Goal: Information Seeking & Learning: Learn about a topic

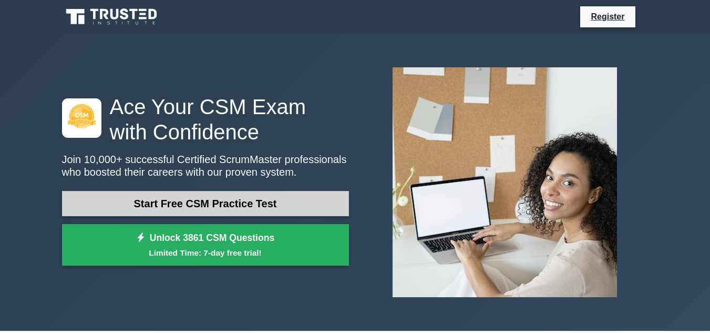
click at [277, 204] on link "Start Free CSM Practice Test" at bounding box center [205, 203] width 287 height 25
click at [236, 208] on link "Start Free CSM Practice Test" at bounding box center [205, 203] width 287 height 25
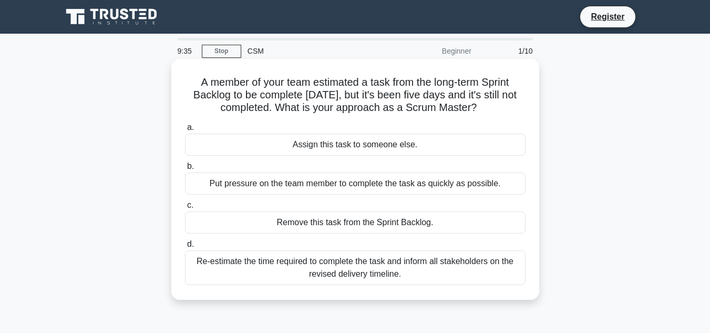
click at [376, 267] on div "Re-estimate the time required to complete the task and inform all stakeholders …" at bounding box center [355, 267] width 340 height 35
click at [185, 247] on input "d. Re-estimate the time required to complete the task and inform all stakeholde…" at bounding box center [185, 244] width 0 height 7
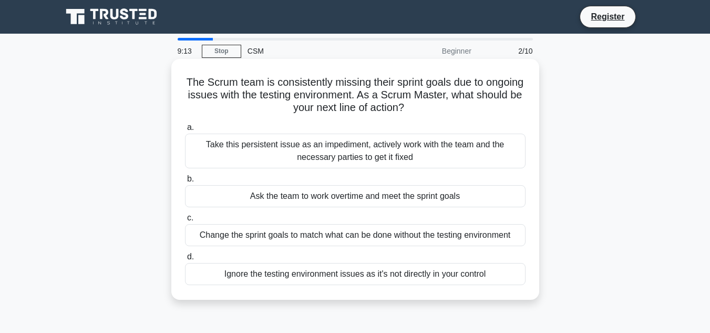
click at [423, 150] on div "Take this persistent issue as an impediment, actively work with the team and th…" at bounding box center [355, 150] width 340 height 35
click at [185, 131] on input "a. Take this persistent issue as an impediment, actively work with the team and…" at bounding box center [185, 127] width 0 height 7
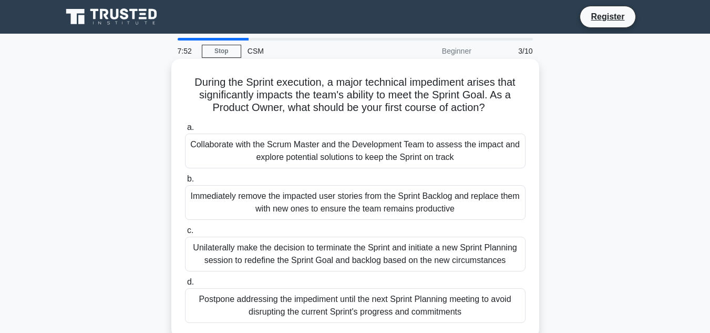
click at [274, 148] on div "Collaborate with the Scrum Master and the Development Team to assess the impact…" at bounding box center [355, 150] width 340 height 35
click at [185, 131] on input "a. Collaborate with the Scrum Master and the Development Team to assess the imp…" at bounding box center [185, 127] width 0 height 7
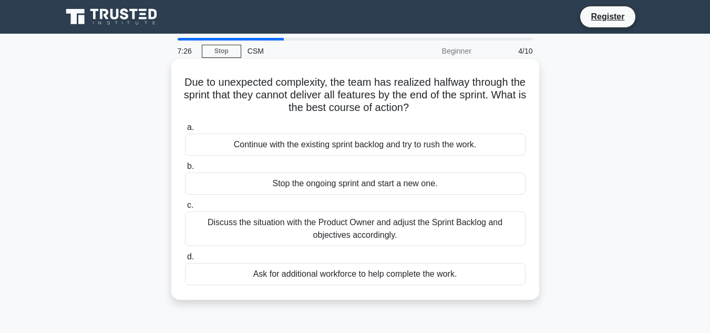
click at [309, 225] on div "Discuss the situation with the Product Owner and adjust the Sprint Backlog and …" at bounding box center [355, 228] width 340 height 35
click at [185, 209] on input "c. Discuss the situation with the Product Owner and adjust the Sprint Backlog a…" at bounding box center [185, 205] width 0 height 7
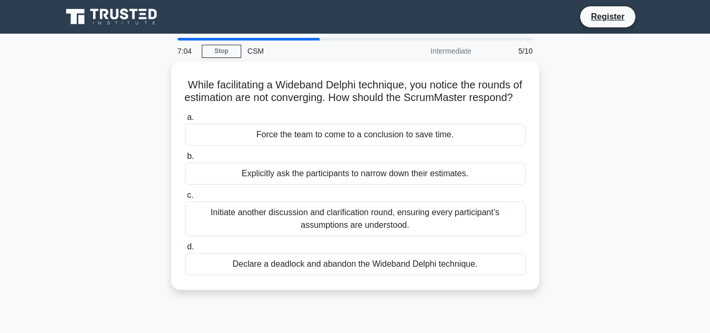
click at [309, 225] on div "Initiate another discussion and clarification round, ensuring every participant…" at bounding box center [355, 218] width 340 height 35
click at [185, 199] on input "c. Initiate another discussion and clarification round, ensuring every particip…" at bounding box center [185, 195] width 0 height 7
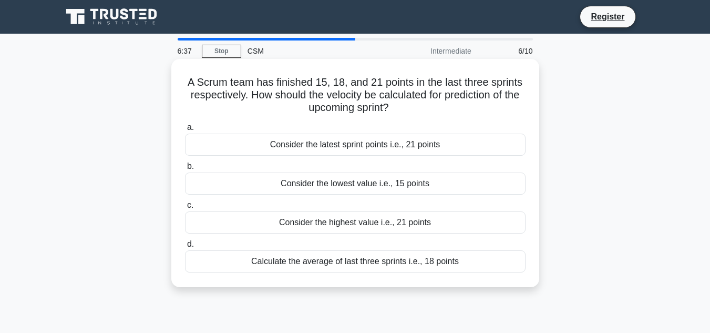
click at [325, 266] on div "Calculate the average of last three sprints i.e., 18 points" at bounding box center [355, 261] width 340 height 22
click at [185, 247] on input "d. Calculate the average of last three sprints i.e., 18 points" at bounding box center [185, 244] width 0 height 7
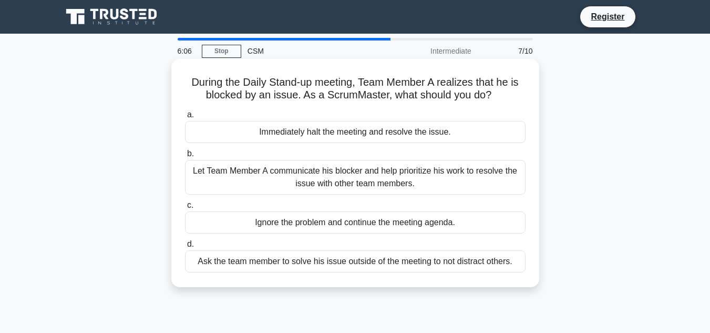
click at [365, 186] on div "Let Team Member A communicate his blocker and help prioritize his work to resol…" at bounding box center [355, 177] width 340 height 35
click at [185, 157] on input "b. Let Team Member A communicate his blocker and help prioritize his work to re…" at bounding box center [185, 153] width 0 height 7
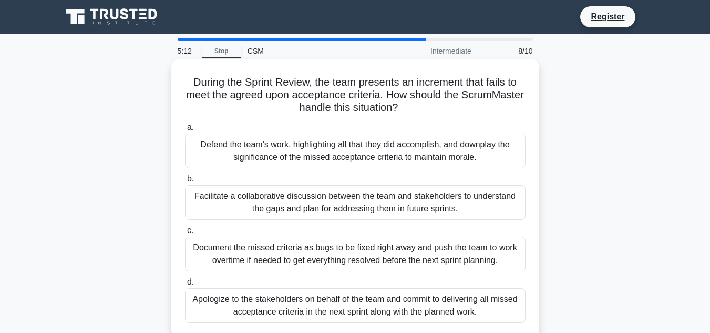
click at [282, 299] on div "Apologize to the stakeholders on behalf of the team and commit to delivering al…" at bounding box center [355, 305] width 340 height 35
click at [185, 285] on input "d. Apologize to the stakeholders on behalf of the team and commit to delivering…" at bounding box center [185, 281] width 0 height 7
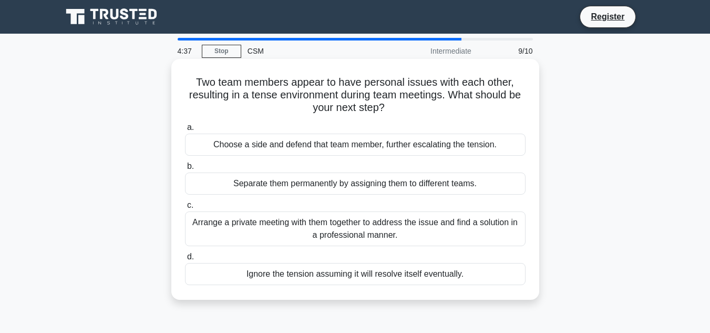
click at [340, 232] on div "Arrange a private meeting with them together to address the issue and find a so…" at bounding box center [355, 228] width 340 height 35
click at [185, 209] on input "c. Arrange a private meeting with them together to address the issue and find a…" at bounding box center [185, 205] width 0 height 7
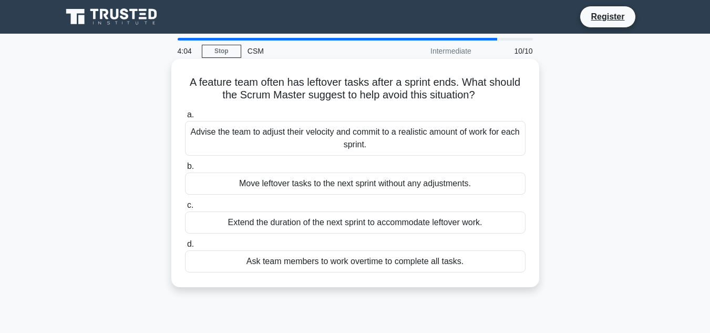
click at [349, 223] on div "Extend the duration of the next sprint to accommodate leftover work." at bounding box center [355, 222] width 340 height 22
click at [185, 209] on input "c. Extend the duration of the next sprint to accommodate leftover work." at bounding box center [185, 205] width 0 height 7
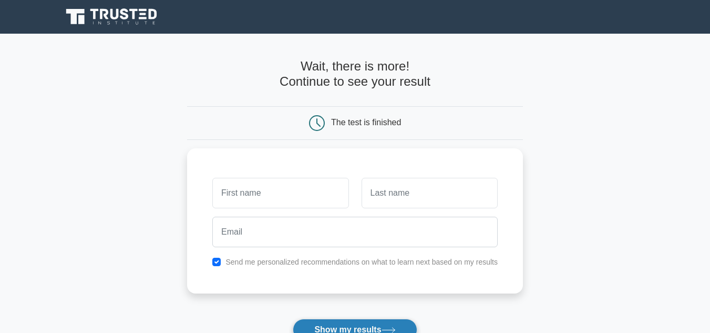
click at [346, 325] on button "Show my results" at bounding box center [355, 329] width 124 height 22
type input "[PERSON_NAME]"
click at [346, 325] on button "Show my results" at bounding box center [355, 329] width 124 height 22
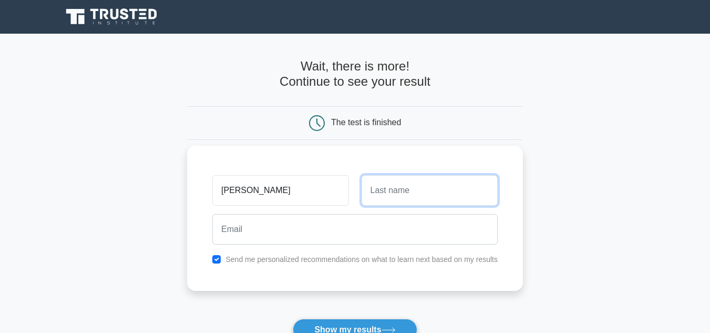
click at [390, 198] on input "text" at bounding box center [429, 190] width 136 height 30
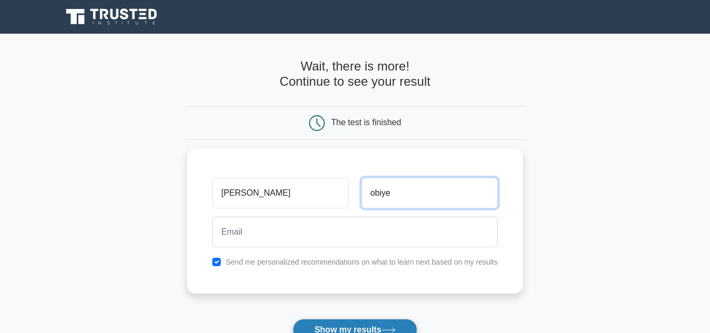
type input "obiye"
click at [359, 327] on button "Show my results" at bounding box center [355, 329] width 124 height 22
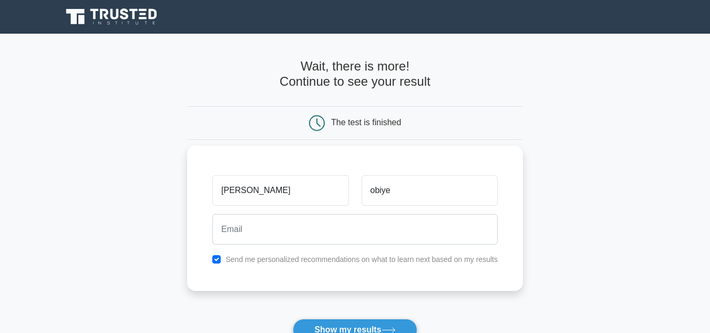
click at [451, 271] on div "[PERSON_NAME] [GEOGRAPHIC_DATA] Send me personalized recommendations on what to…" at bounding box center [355, 218] width 336 height 145
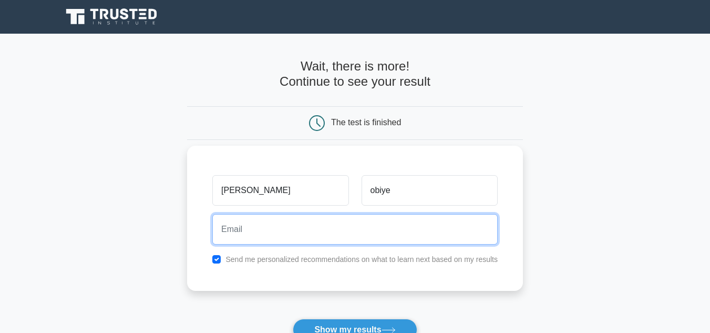
click at [269, 229] on input "email" at bounding box center [354, 229] width 285 height 30
click at [293, 318] on button "Show my results" at bounding box center [355, 329] width 124 height 22
type input "s"
click at [292, 230] on input "collinsnyamweya22@" at bounding box center [354, 229] width 285 height 30
click at [292, 230] on input "collinsnyamweya@" at bounding box center [354, 229] width 285 height 30
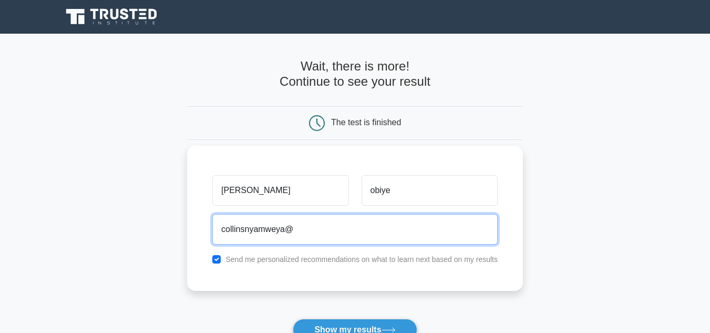
click at [283, 230] on input "collinsnyamweya@" at bounding box center [354, 229] width 285 height 30
click at [309, 230] on input "collinsnyamweya09@" at bounding box center [354, 229] width 285 height 30
type input "[EMAIL_ADDRESS][DOMAIN_NAME]"
click at [293, 318] on button "Show my results" at bounding box center [355, 329] width 124 height 22
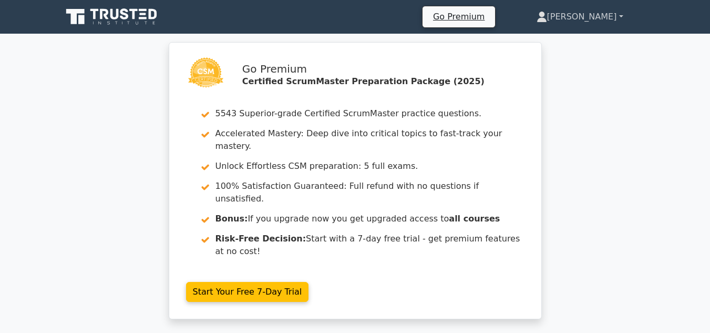
click at [614, 13] on link "Sharlyn" at bounding box center [579, 16] width 137 height 21
click at [616, 88] on div "Go Premium Certified ScrumMaster Preparation Package (2025) 5543 Superior-grade…" at bounding box center [355, 186] width 710 height 289
